Goal: Task Accomplishment & Management: Manage account settings

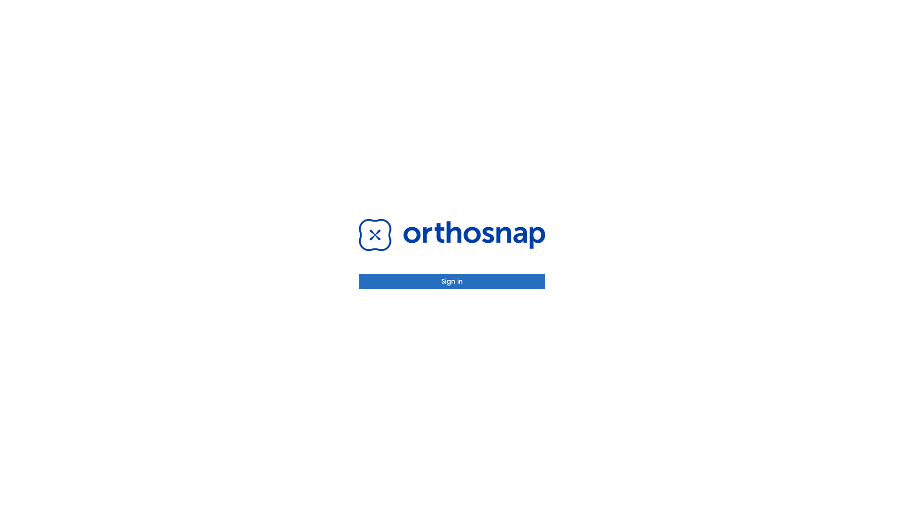
click at [452, 282] on button "Sign in" at bounding box center [452, 282] width 186 height 16
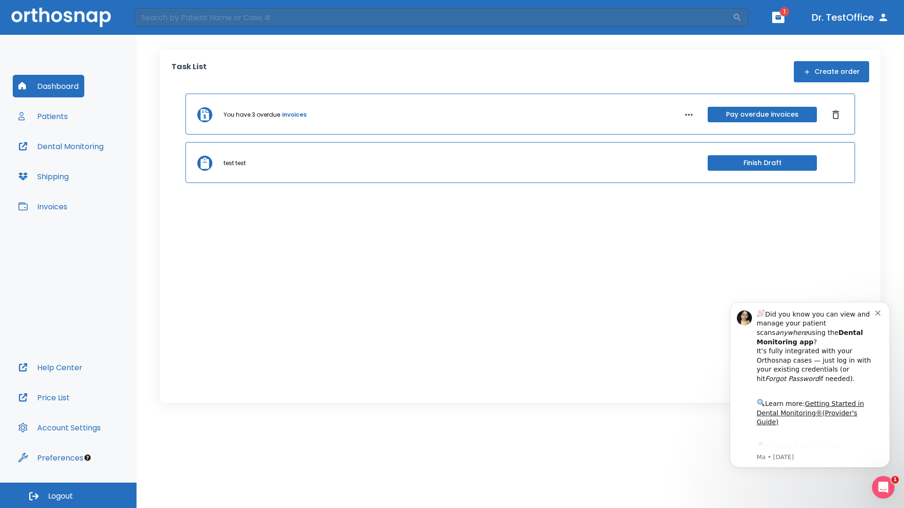
click at [68, 496] on span "Logout" at bounding box center [60, 497] width 25 height 10
